Goal: Task Accomplishment & Management: Manage account settings

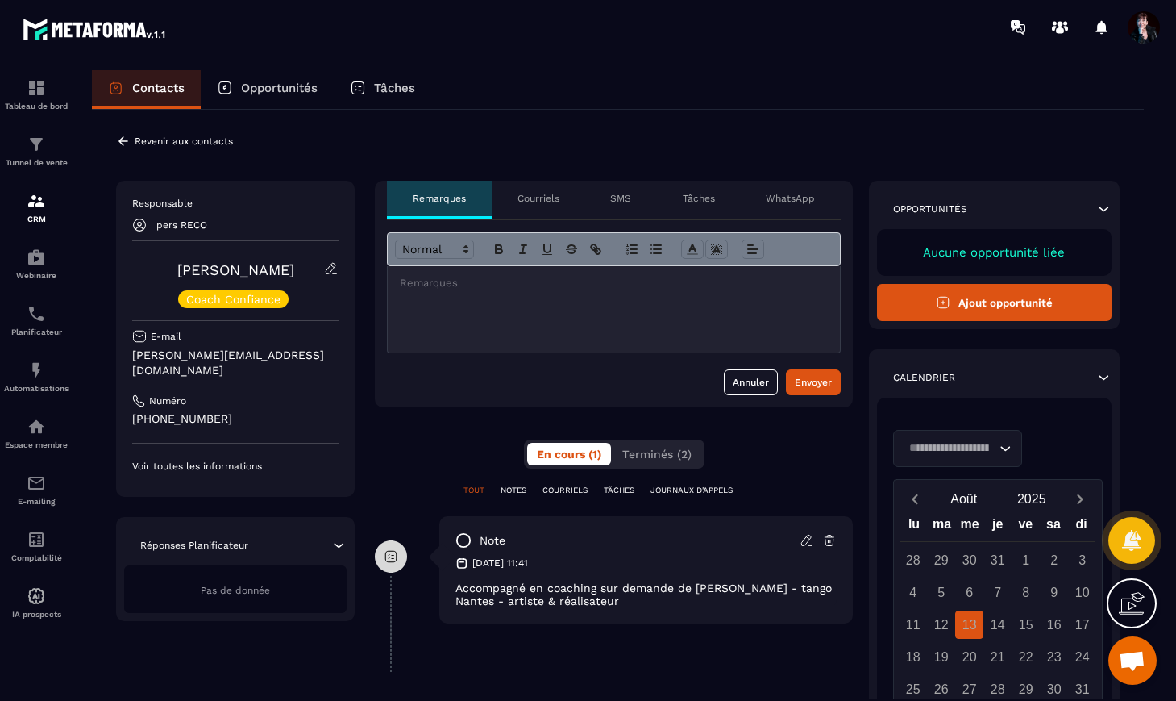
scroll to position [10477, 0]
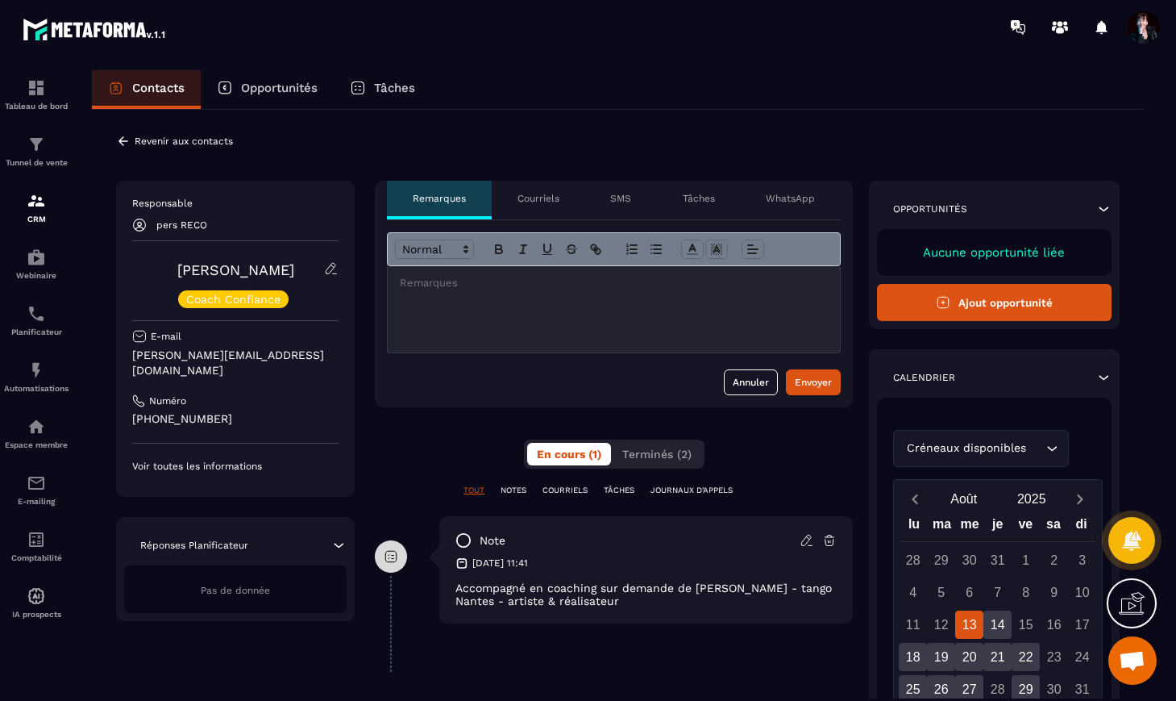
click at [539, 199] on p "Courriels" at bounding box center [539, 198] width 42 height 13
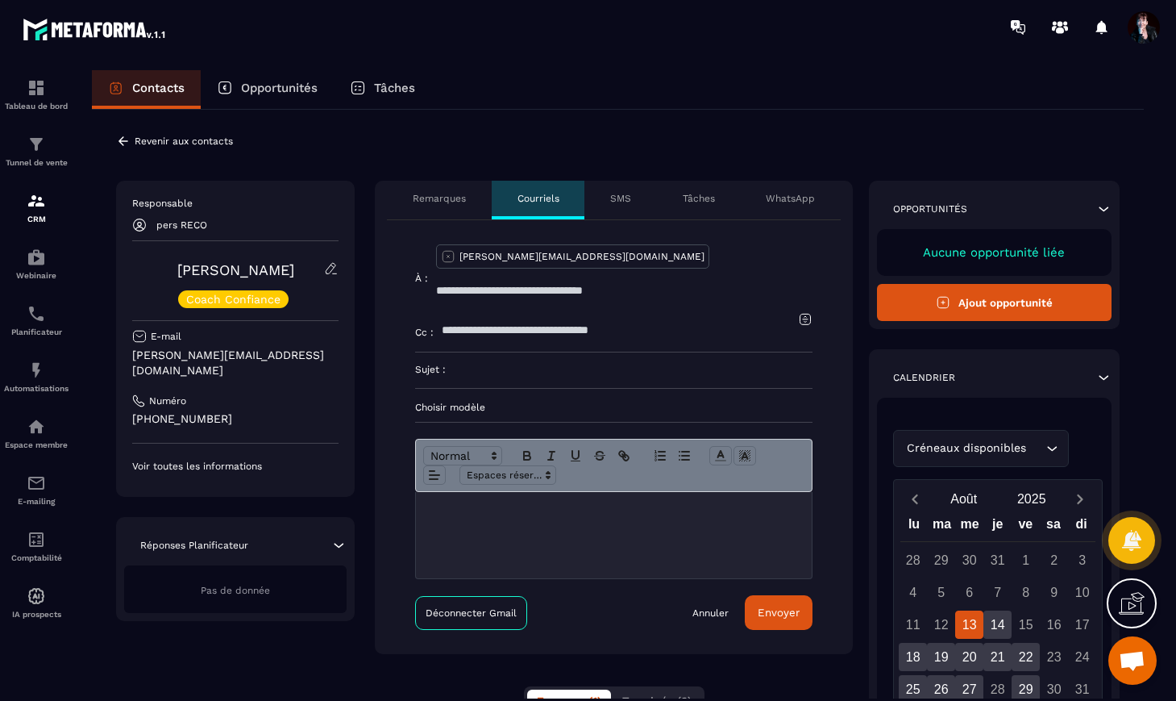
click at [627, 197] on p "SMS" at bounding box center [620, 198] width 21 height 13
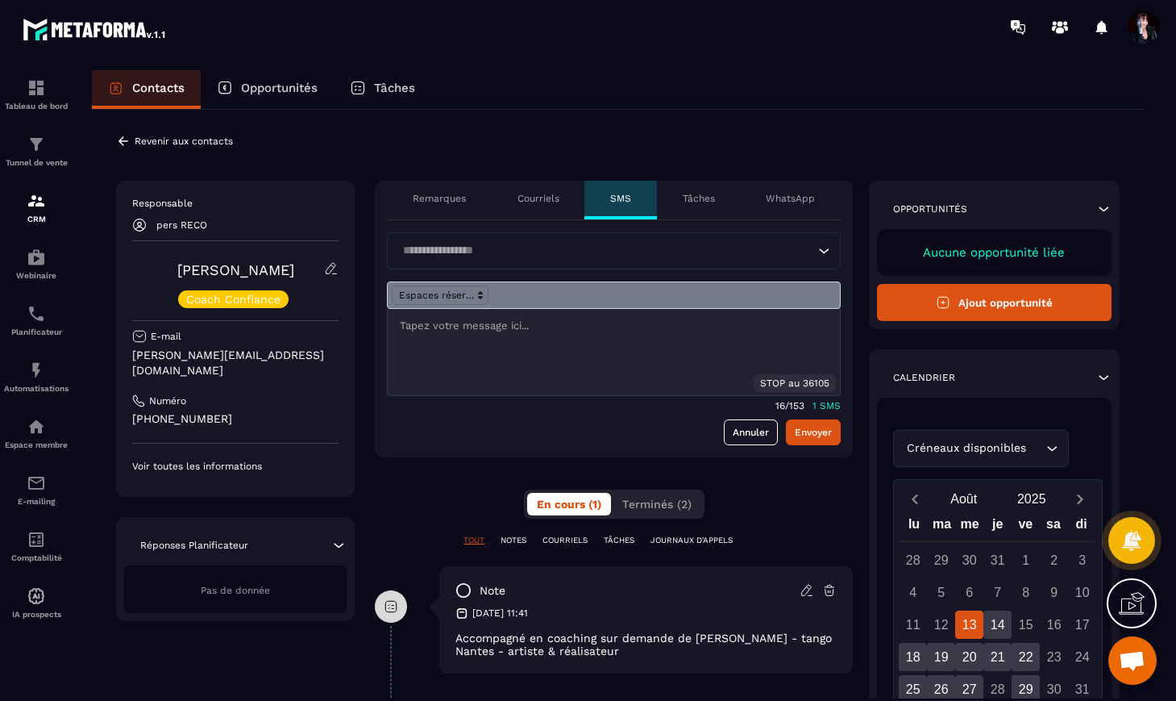
click at [697, 198] on p "Tâches" at bounding box center [699, 198] width 32 height 13
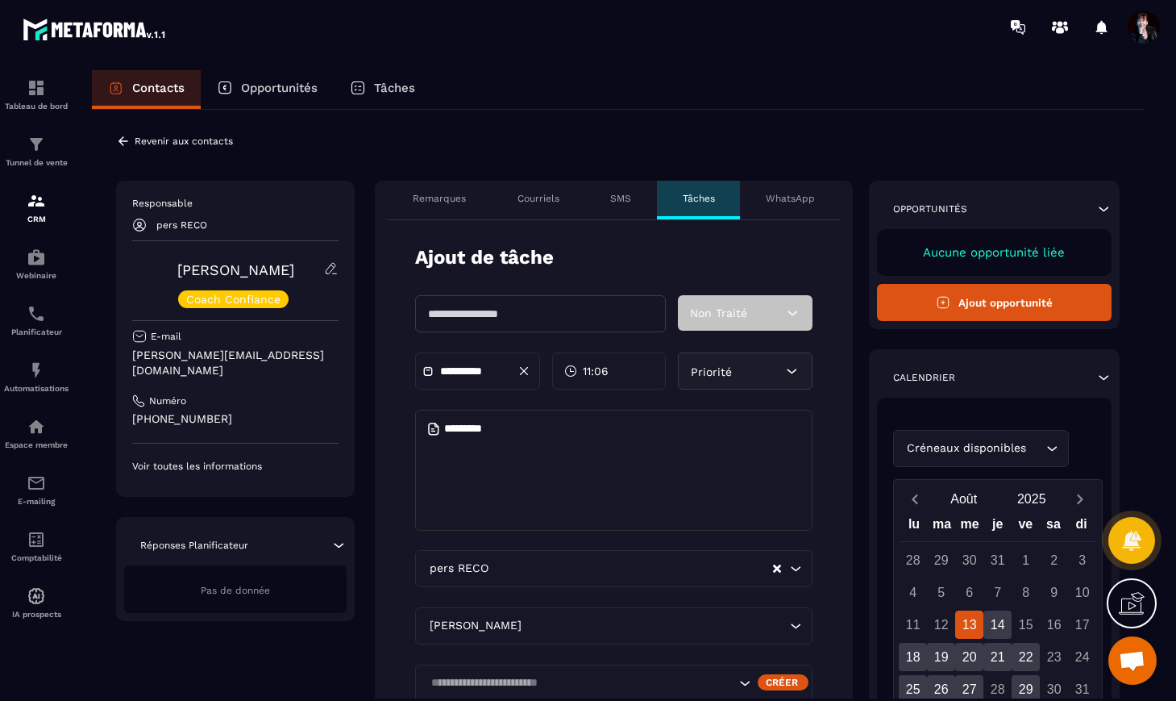
click at [794, 205] on div "WhatsApp" at bounding box center [790, 200] width 101 height 39
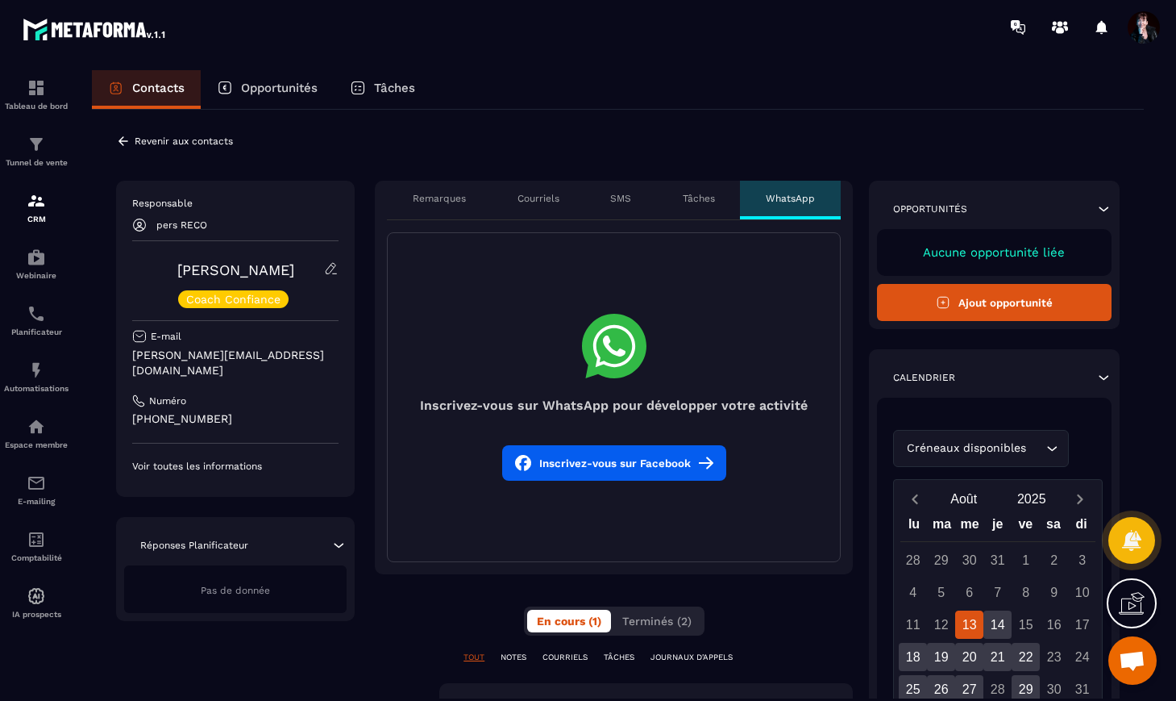
click at [983, 298] on button "Ajout opportunité" at bounding box center [994, 302] width 235 height 37
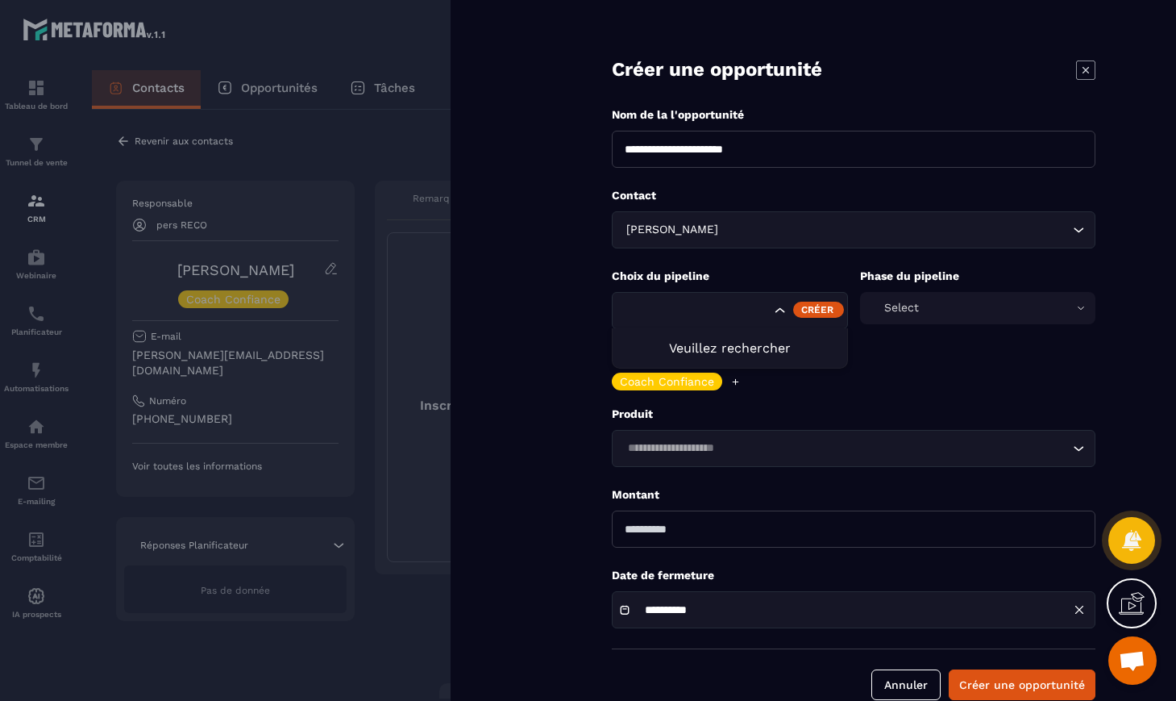
click at [780, 312] on icon "Search for option" at bounding box center [780, 310] width 16 height 16
click at [1092, 73] on icon at bounding box center [1085, 69] width 19 height 19
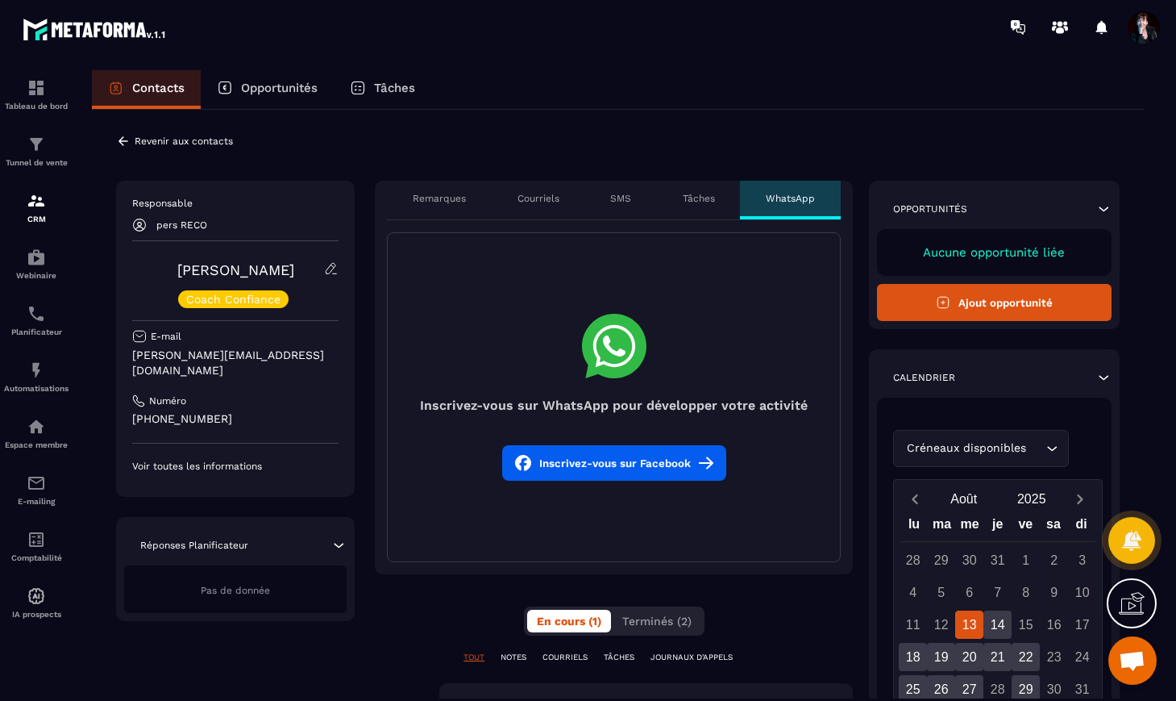
click at [127, 140] on icon at bounding box center [124, 140] width 10 height 9
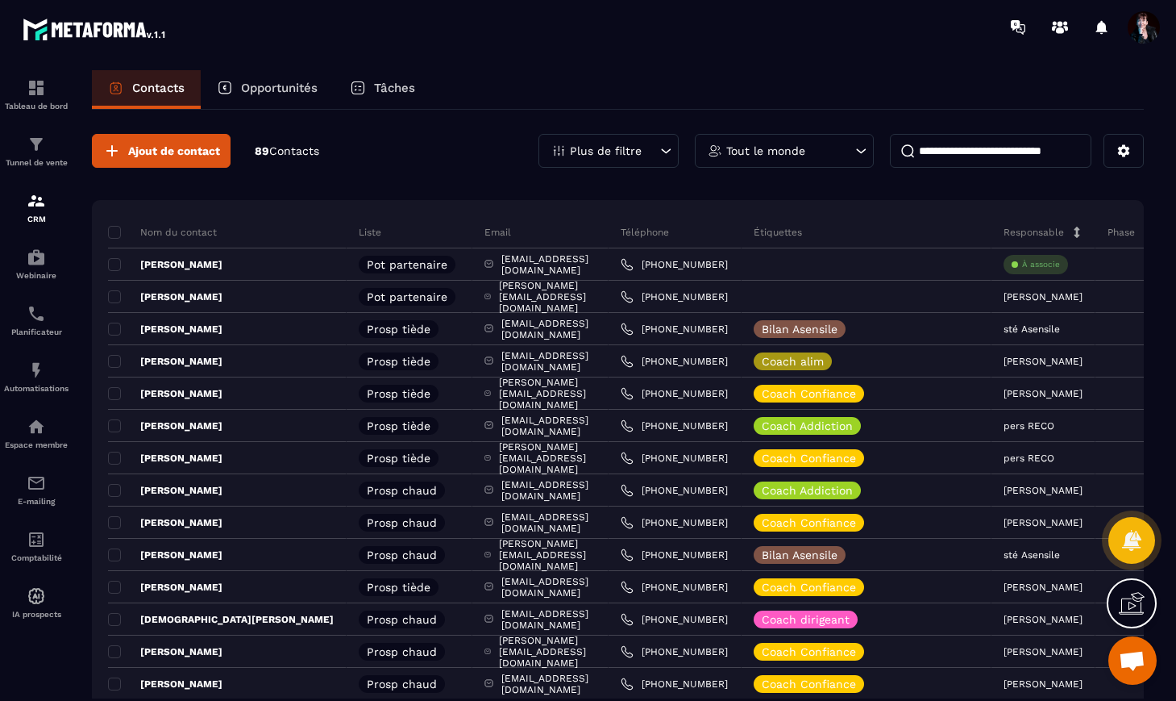
click at [1141, 660] on span "Ouvrir le chat" at bounding box center [1132, 662] width 27 height 23
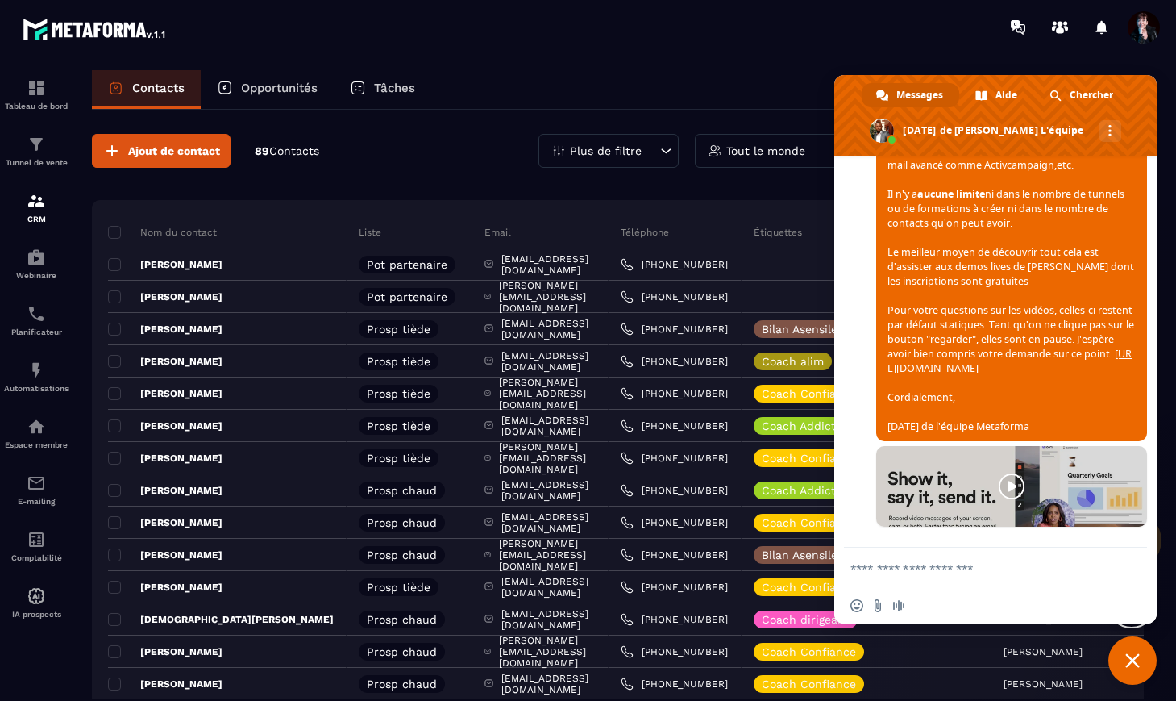
scroll to position [10477, 0]
click at [1130, 667] on span "Fermer le chat" at bounding box center [1133, 660] width 48 height 48
